Goal: Task Accomplishment & Management: Use online tool/utility

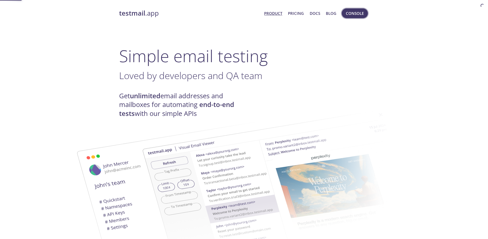
click at [354, 13] on span "Console" at bounding box center [355, 13] width 18 height 7
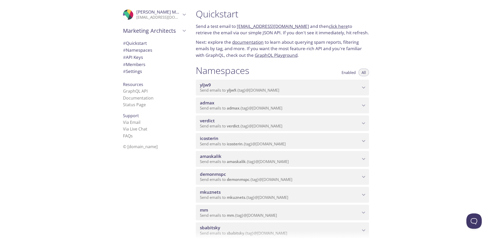
click at [213, 103] on span "admax" at bounding box center [207, 103] width 14 height 6
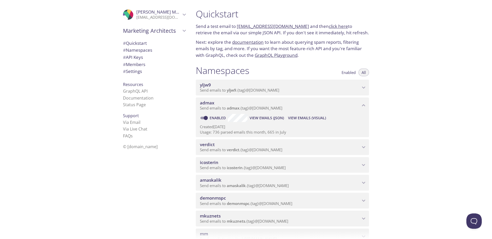
click at [303, 118] on span "View Emails (Visual)" at bounding box center [307, 118] width 38 height 6
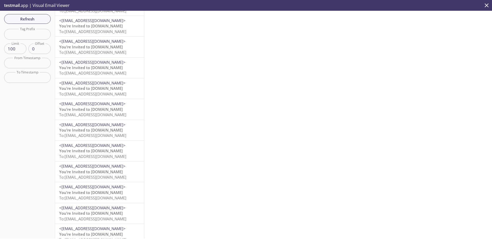
scroll to position [59, 0]
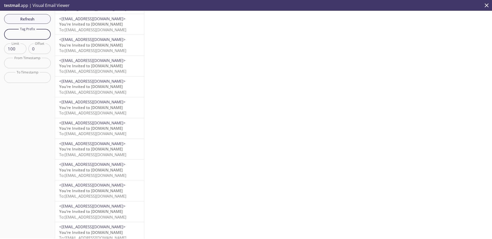
click at [19, 31] on input "text" at bounding box center [27, 34] width 47 height 11
click at [20, 36] on input "text" at bounding box center [27, 34] width 47 height 11
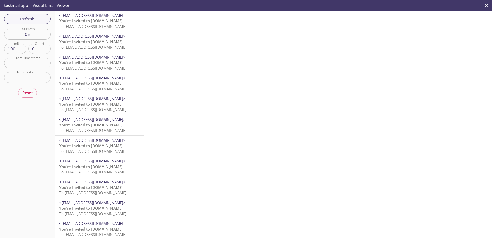
scroll to position [88, 0]
drag, startPoint x: 30, startPoint y: 34, endPoint x: 1, endPoint y: 34, distance: 29.2
click at [1, 34] on div "Refresh Filters Tag Prefix 05 Tag Prefix Limit 100 Limit Offset 0 Offset From T…" at bounding box center [27, 125] width 55 height 228
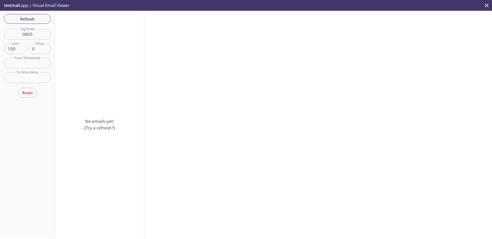
click at [41, 35] on input "0805" at bounding box center [27, 34] width 47 height 11
drag, startPoint x: 41, startPoint y: 35, endPoint x: 10, endPoint y: 34, distance: 31.0
click at [10, 34] on input "0805" at bounding box center [27, 34] width 47 height 11
type input "05"
click at [79, 53] on div "No emails yet! (Try a refresh?)" at bounding box center [99, 125] width 89 height 228
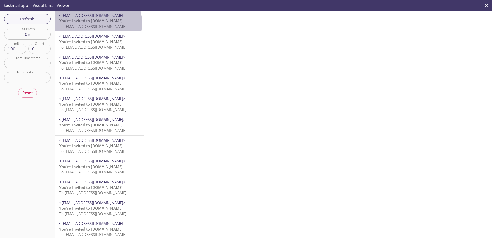
click at [98, 23] on span "You’re Invited to [DOMAIN_NAME]" at bounding box center [91, 20] width 64 height 5
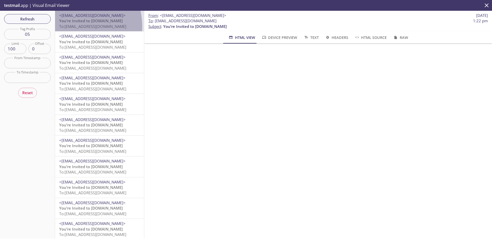
drag, startPoint x: 66, startPoint y: 27, endPoint x: 116, endPoint y: 27, distance: 49.7
click at [116, 27] on span "To: [EMAIL_ADDRESS][DOMAIN_NAME]" at bounding box center [92, 26] width 67 height 5
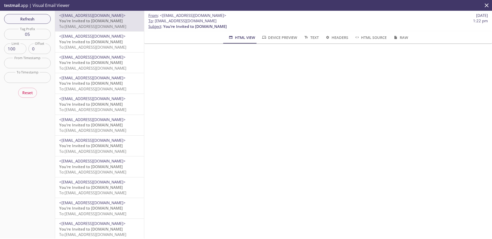
drag, startPoint x: 227, startPoint y: 23, endPoint x: 155, endPoint y: 22, distance: 71.7
click at [155, 22] on span "To : [EMAIL_ADDRESS][DOMAIN_NAME] 1:22 pm" at bounding box center [317, 20] width 339 height 5
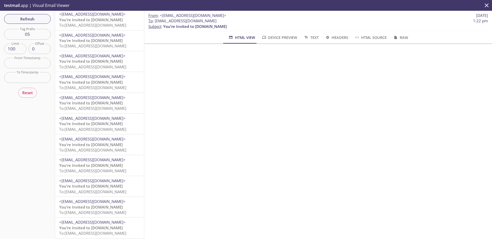
scroll to position [88, 0]
click at [112, 225] on p "You’re Invited to [DOMAIN_NAME] To: [EMAIL_ADDRESS][DOMAIN_NAME]" at bounding box center [99, 230] width 81 height 11
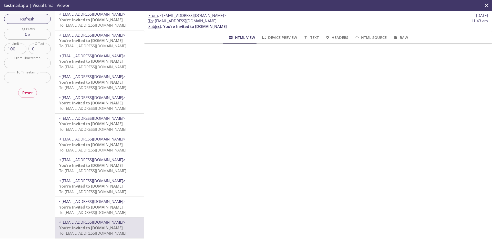
drag, startPoint x: 226, startPoint y: 21, endPoint x: 155, endPoint y: 20, distance: 71.2
click at [155, 20] on span "To : [EMAIL_ADDRESS][DOMAIN_NAME] 11:43 am" at bounding box center [317, 20] width 339 height 5
copy span "[EMAIL_ADDRESS][DOMAIN_NAME]"
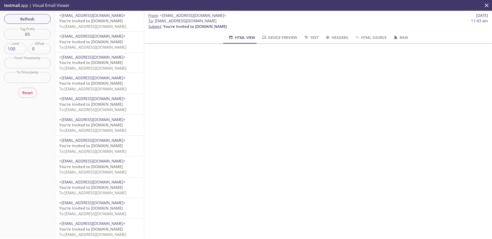
click at [32, 20] on span "Refresh" at bounding box center [27, 19] width 38 height 7
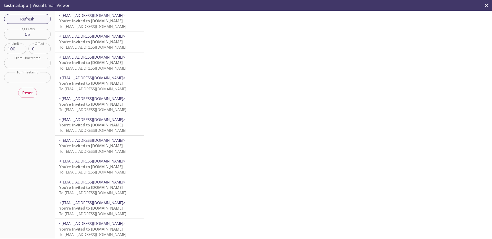
click at [29, 29] on input "05" at bounding box center [27, 34] width 47 height 11
drag, startPoint x: 35, startPoint y: 34, endPoint x: 15, endPoint y: 35, distance: 19.8
click at [15, 35] on input "05" at bounding box center [27, 34] width 47 height 11
click at [33, 124] on div "Refresh Filters Tag Prefix Tag Prefix Limit 100 Limit Offset 0 Offset From Time…" at bounding box center [27, 125] width 55 height 228
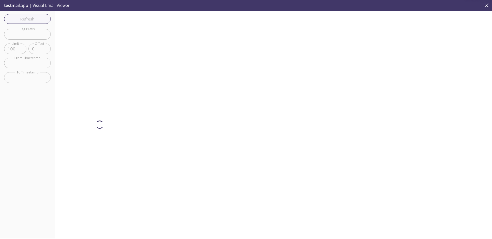
click at [33, 90] on div "Refresh Filters Tag Prefix Tag Prefix Limit 100 Limit Offset 0 Offset From Time…" at bounding box center [27, 125] width 55 height 228
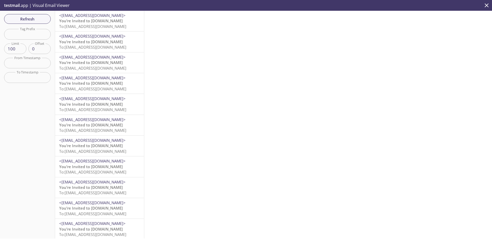
click at [95, 20] on span "You’re Invited to [DOMAIN_NAME]" at bounding box center [91, 20] width 64 height 5
